Goal: Task Accomplishment & Management: Use online tool/utility

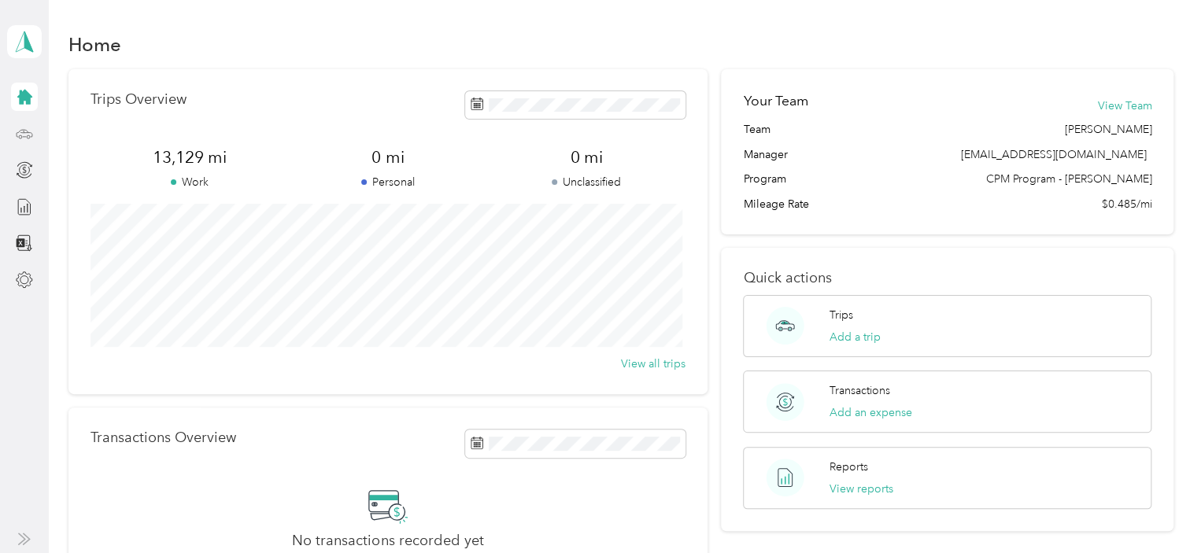
click at [25, 131] on icon at bounding box center [24, 133] width 17 height 17
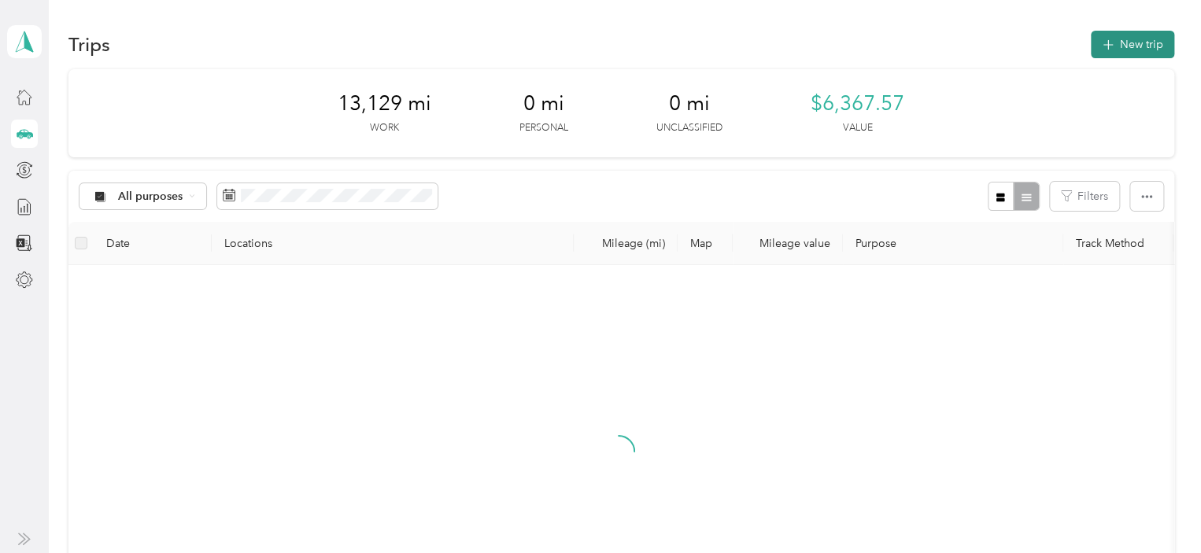
click at [1105, 46] on icon "button" at bounding box center [1108, 45] width 18 height 18
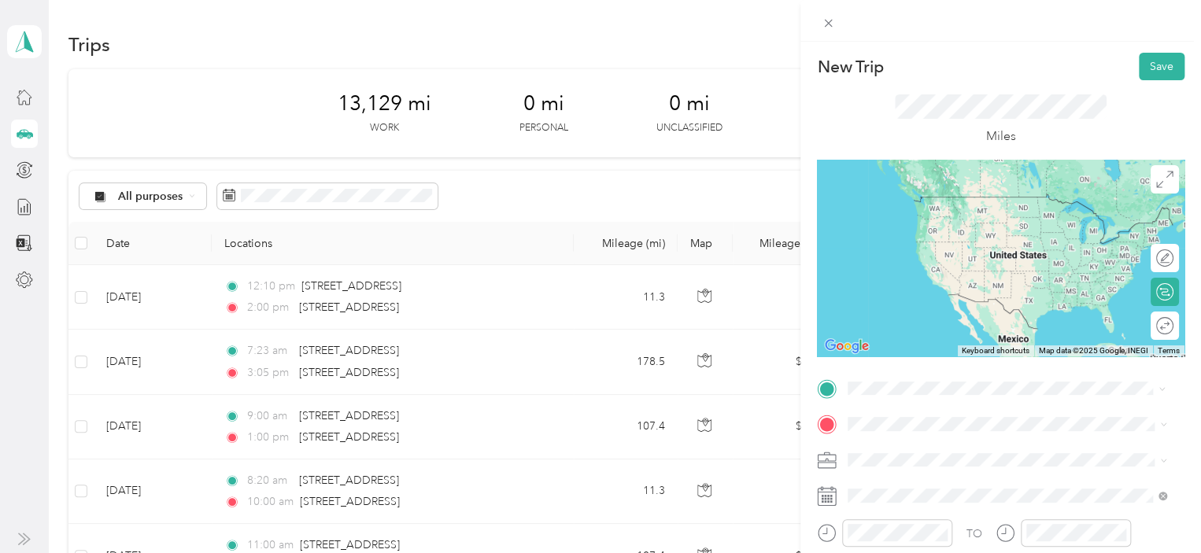
click at [938, 285] on span "[STREET_ADDRESS][US_STATE]" at bounding box center [956, 278] width 157 height 14
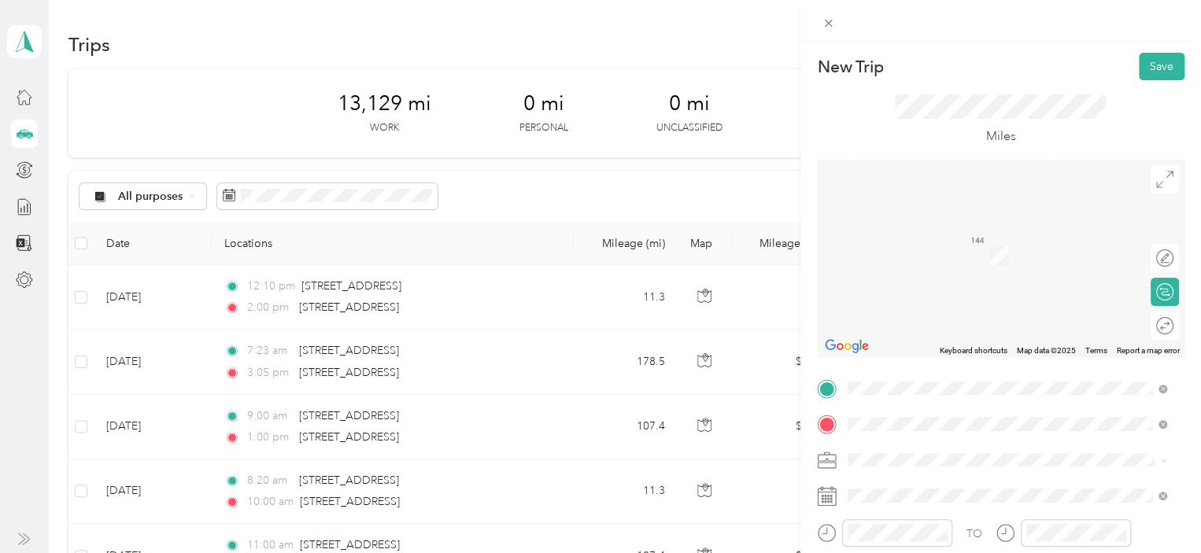
click at [934, 240] on span "[STREET_ADDRESS][US_STATE]" at bounding box center [956, 233] width 157 height 14
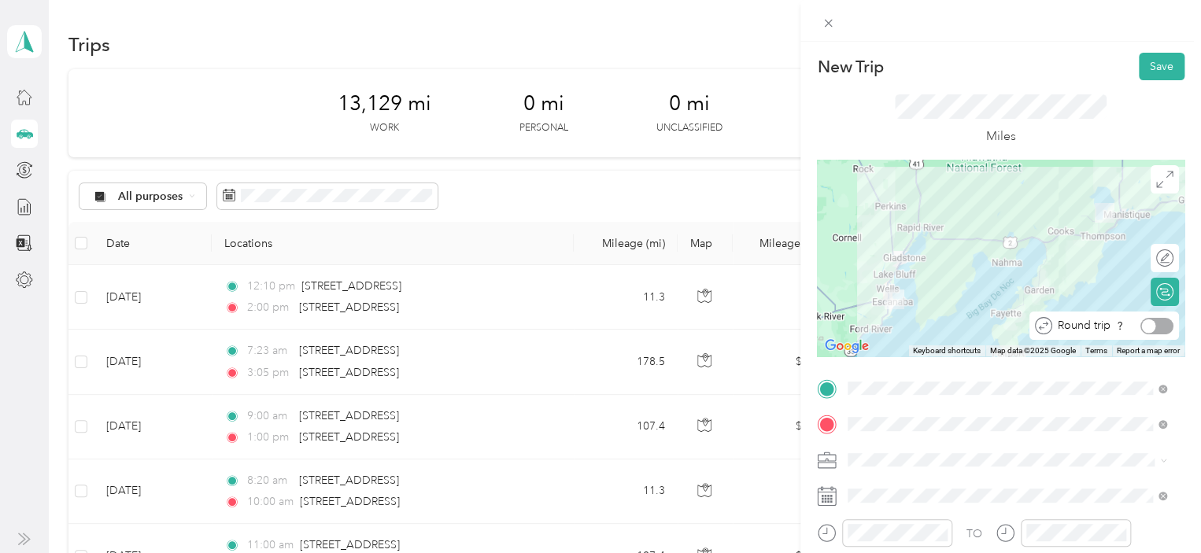
click at [1153, 329] on div at bounding box center [1157, 326] width 33 height 17
click at [898, 324] on div "809-37 DOC SO Reg1/UP" at bounding box center [1007, 322] width 308 height 17
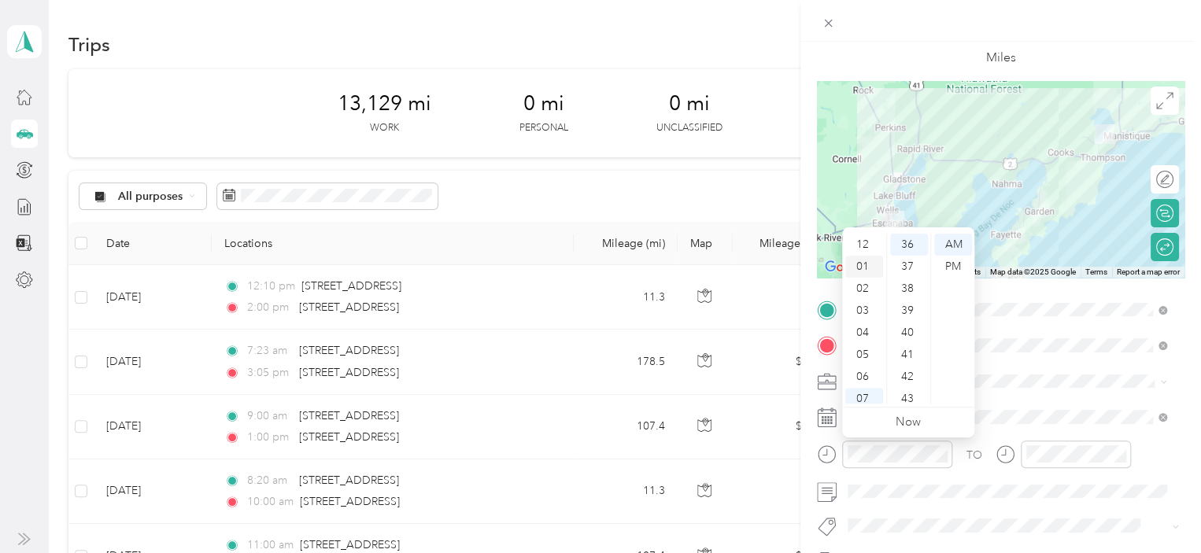
click at [864, 267] on div "01" at bounding box center [865, 267] width 38 height 22
click at [864, 248] on div "12" at bounding box center [865, 245] width 38 height 22
click at [912, 242] on div "00" at bounding box center [909, 245] width 38 height 22
click at [957, 263] on div "PM" at bounding box center [954, 267] width 38 height 22
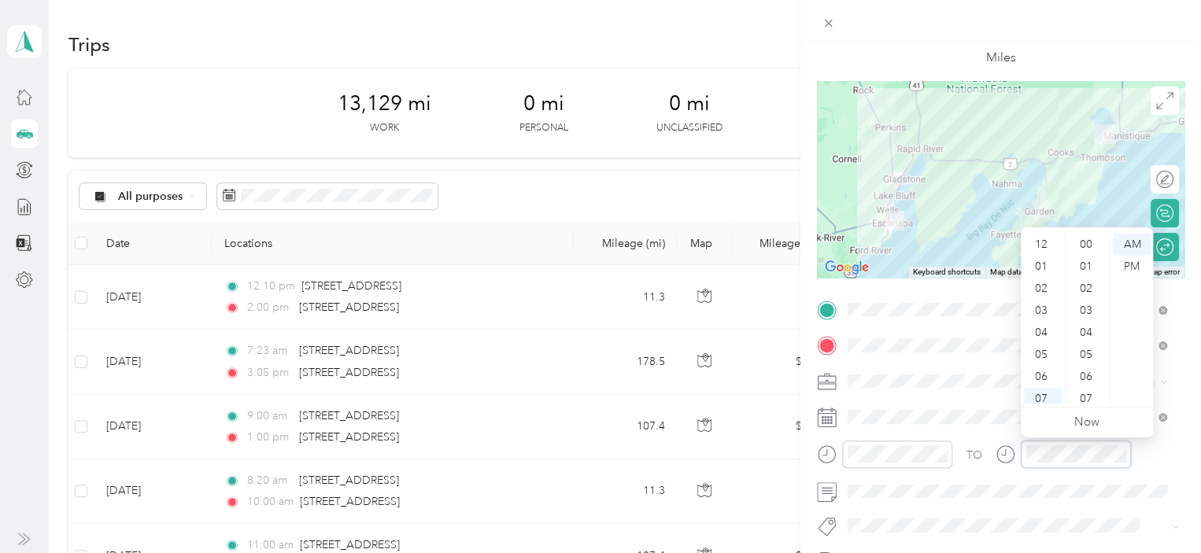
scroll to position [94, 0]
click at [1040, 239] on div "04" at bounding box center [1043, 239] width 38 height 22
click at [1086, 245] on div "00" at bounding box center [1088, 245] width 38 height 22
click at [1129, 268] on div "PM" at bounding box center [1132, 267] width 38 height 22
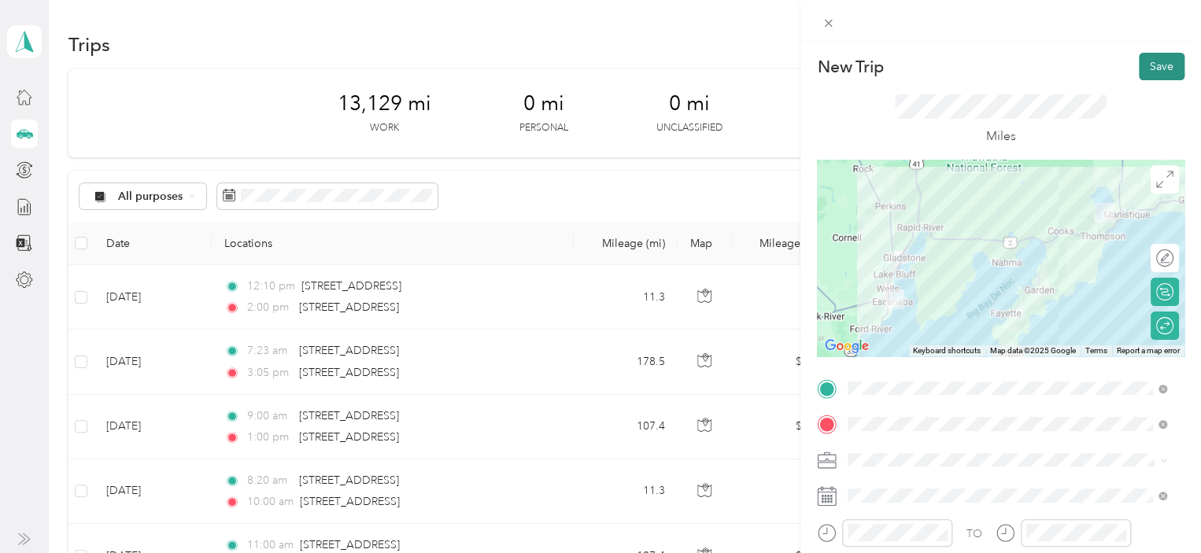
click at [1142, 75] on button "Save" at bounding box center [1162, 67] width 46 height 28
